Goal: Transaction & Acquisition: Subscribe to service/newsletter

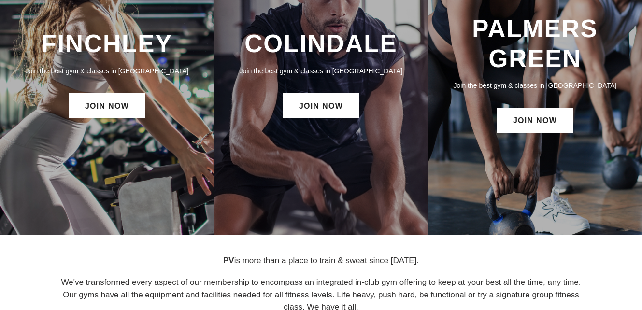
scroll to position [124, 0]
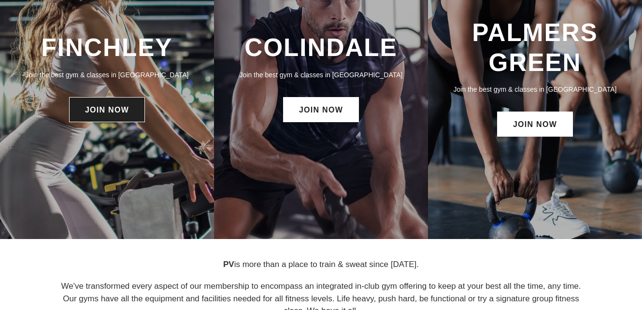
click at [114, 116] on link "JOIN NOW" at bounding box center [107, 109] width 76 height 25
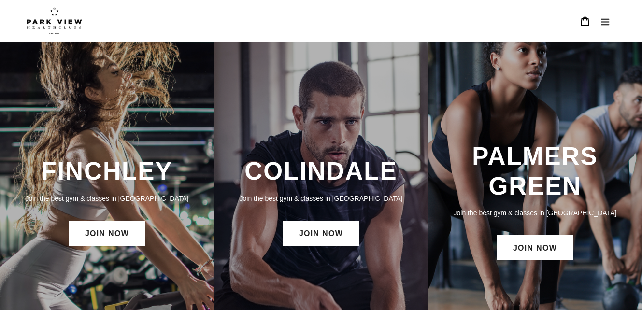
scroll to position [124, 0]
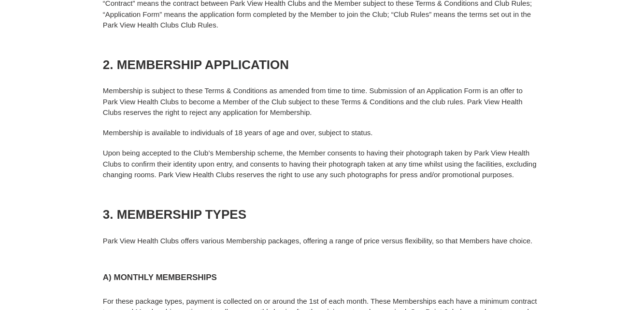
scroll to position [200, 0]
